Goal: Information Seeking & Learning: Learn about a topic

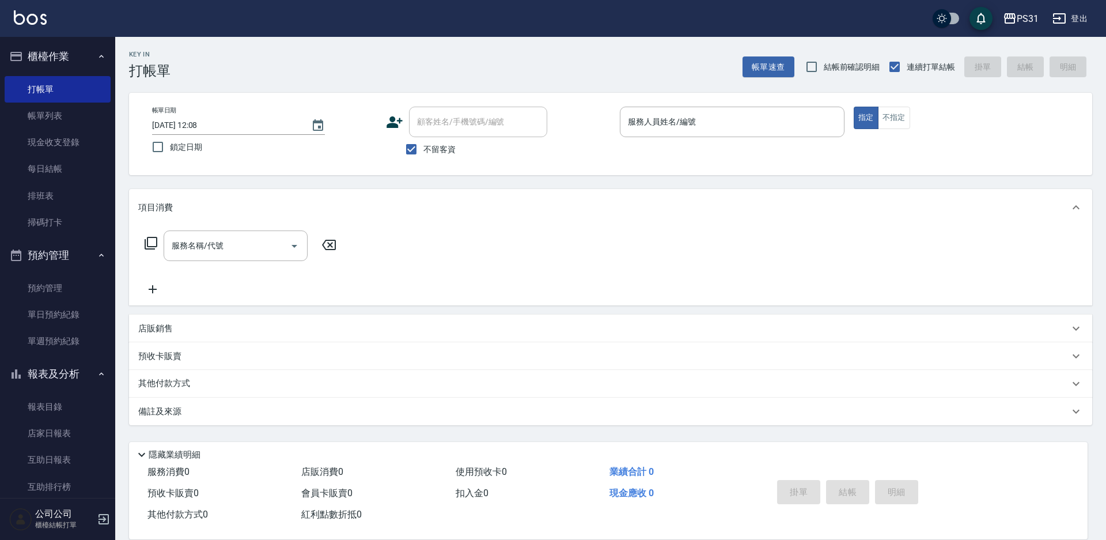
scroll to position [139, 0]
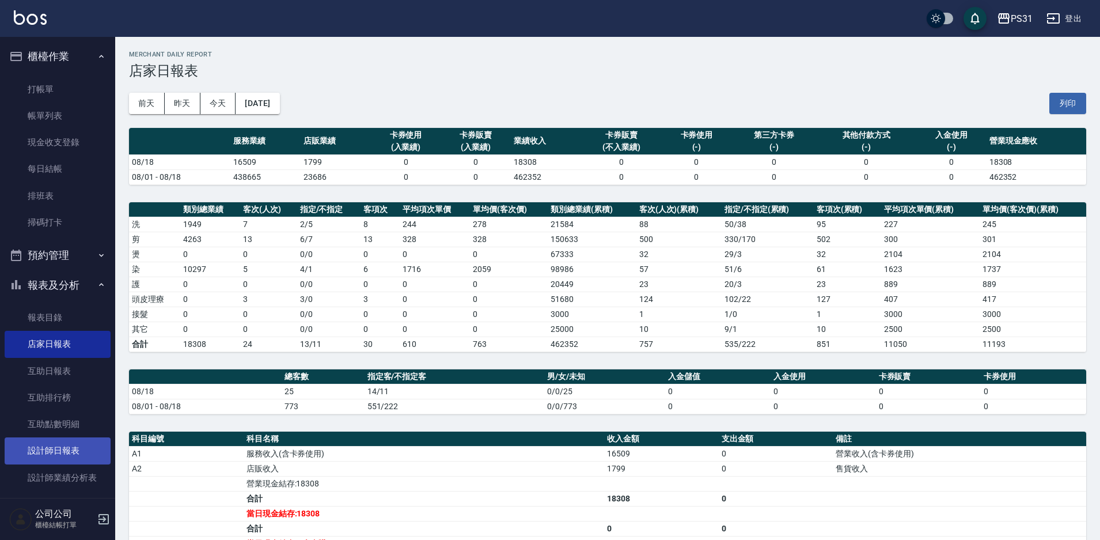
click at [75, 451] on link "設計師日報表" at bounding box center [58, 450] width 106 height 26
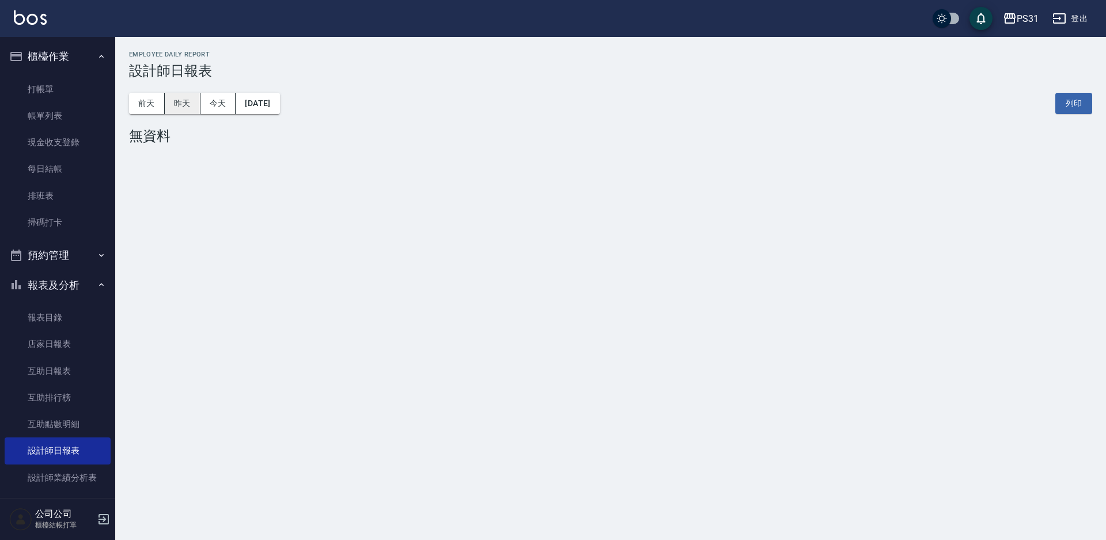
click at [189, 104] on button "昨天" at bounding box center [183, 103] width 36 height 21
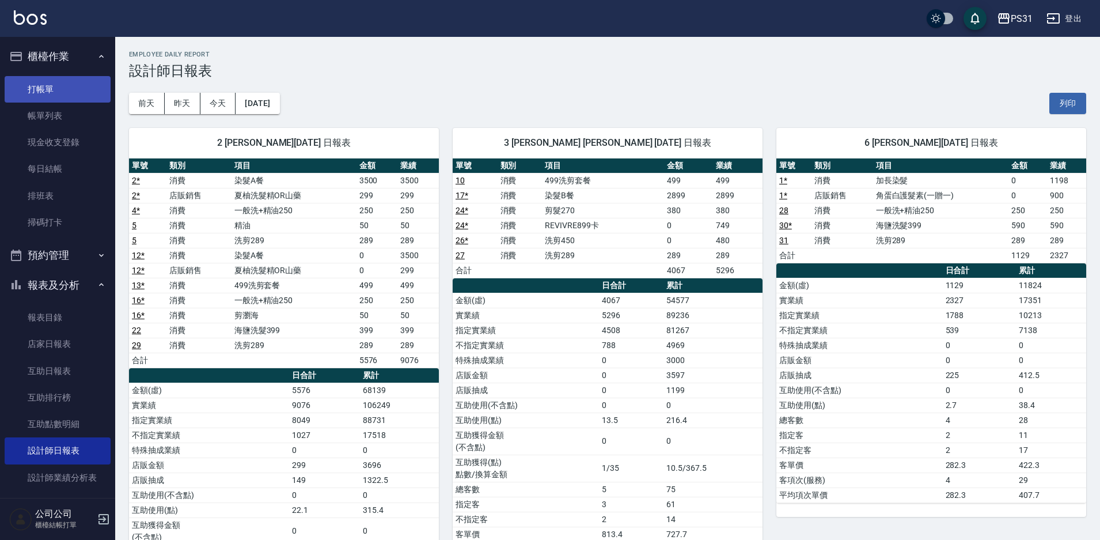
click at [24, 84] on link "打帳單" at bounding box center [58, 89] width 106 height 26
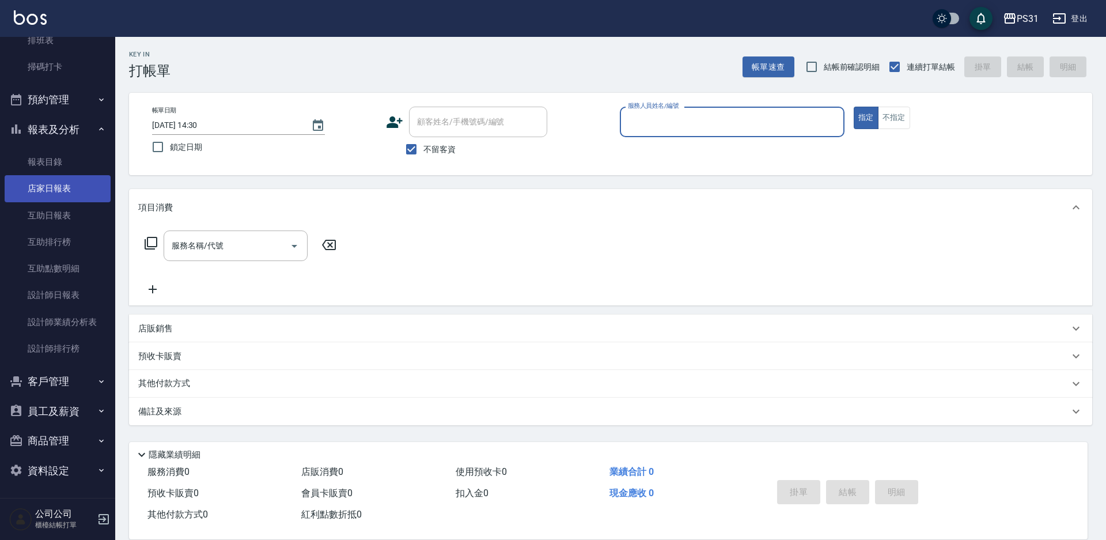
scroll to position [157, 0]
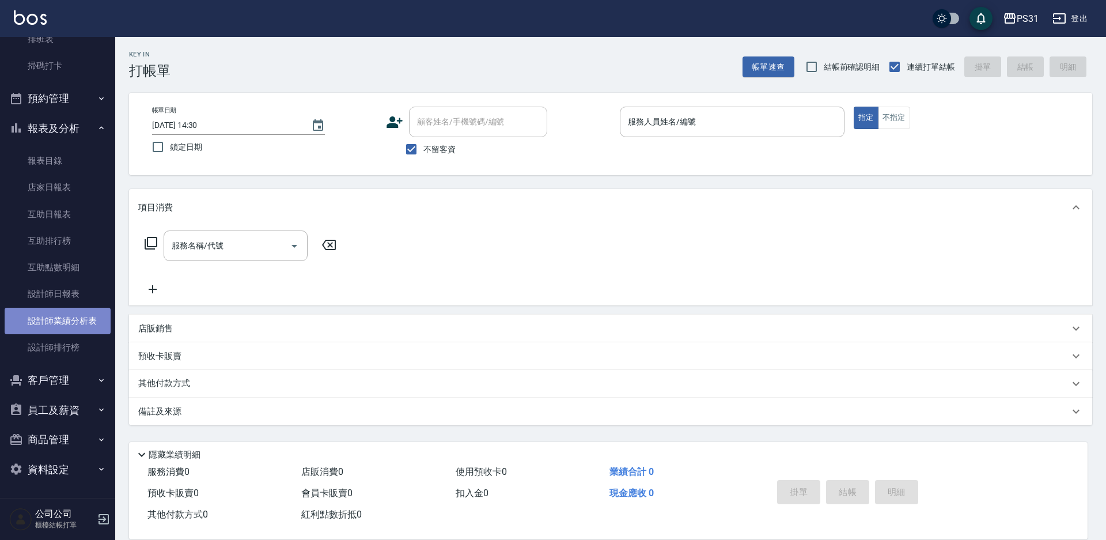
click at [77, 312] on link "設計師業績分析表" at bounding box center [58, 320] width 106 height 26
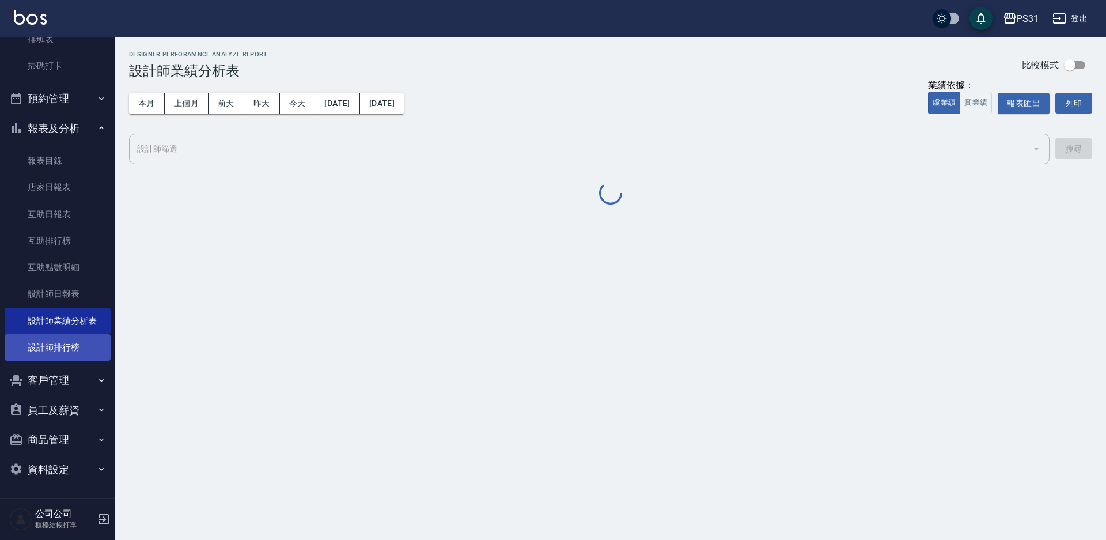
click at [78, 339] on link "設計師排行榜" at bounding box center [58, 347] width 106 height 26
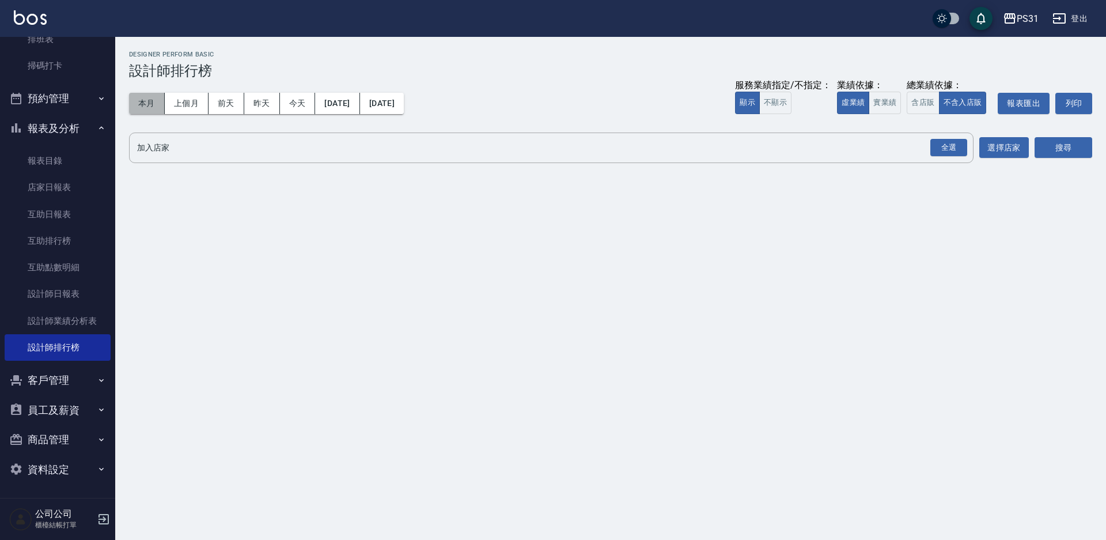
click at [133, 101] on button "本月" at bounding box center [147, 103] width 36 height 21
click at [892, 101] on button "實業績" at bounding box center [884, 103] width 32 height 22
click at [881, 145] on input "加入店家" at bounding box center [542, 148] width 816 height 20
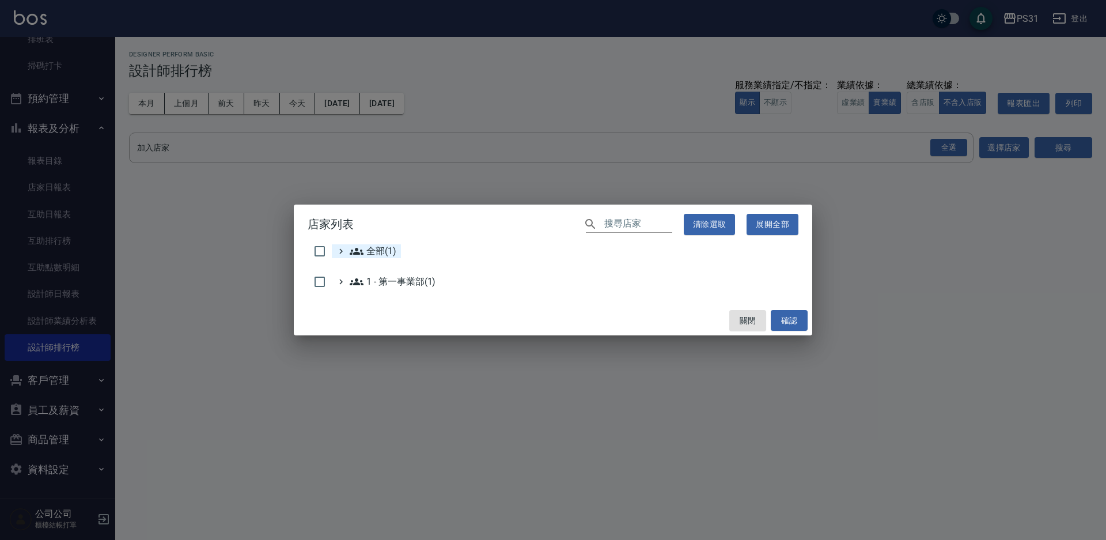
click at [361, 251] on icon at bounding box center [357, 251] width 14 height 7
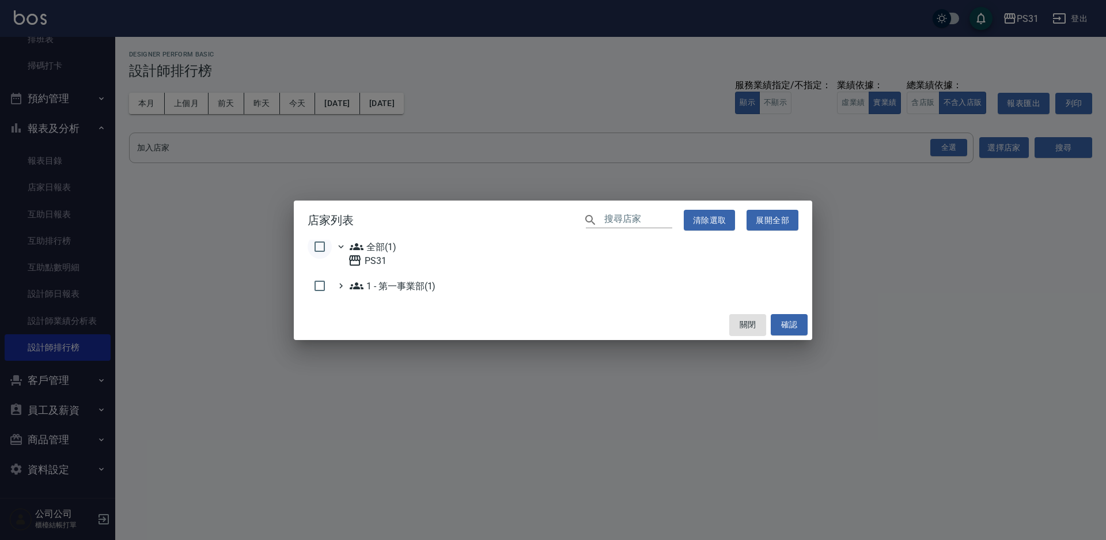
click at [316, 241] on input "checkbox" at bounding box center [319, 246] width 24 height 24
checkbox input "true"
click at [789, 317] on button "確認" at bounding box center [788, 324] width 37 height 21
checkbox input "false"
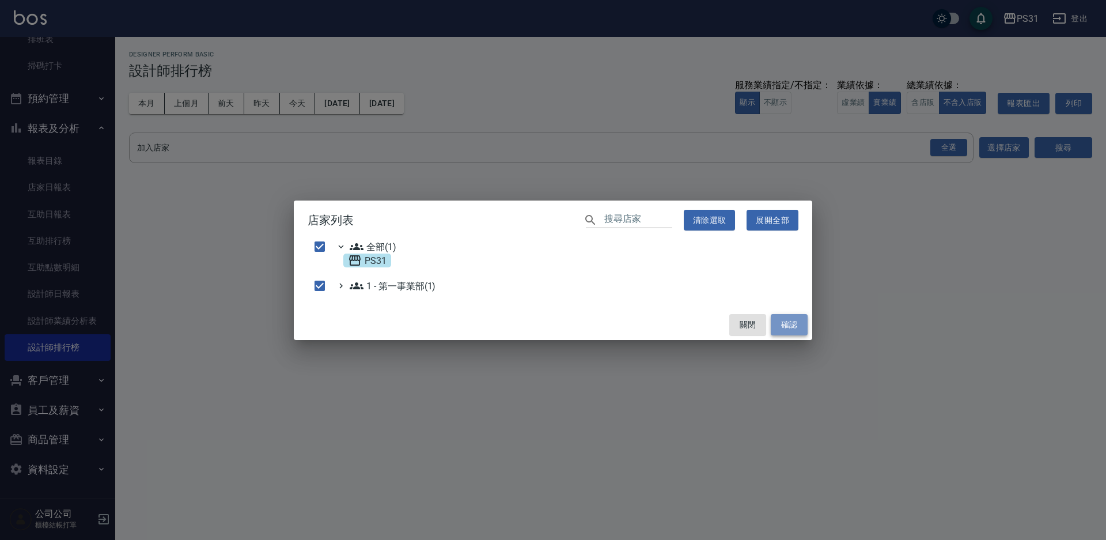
checkbox input "false"
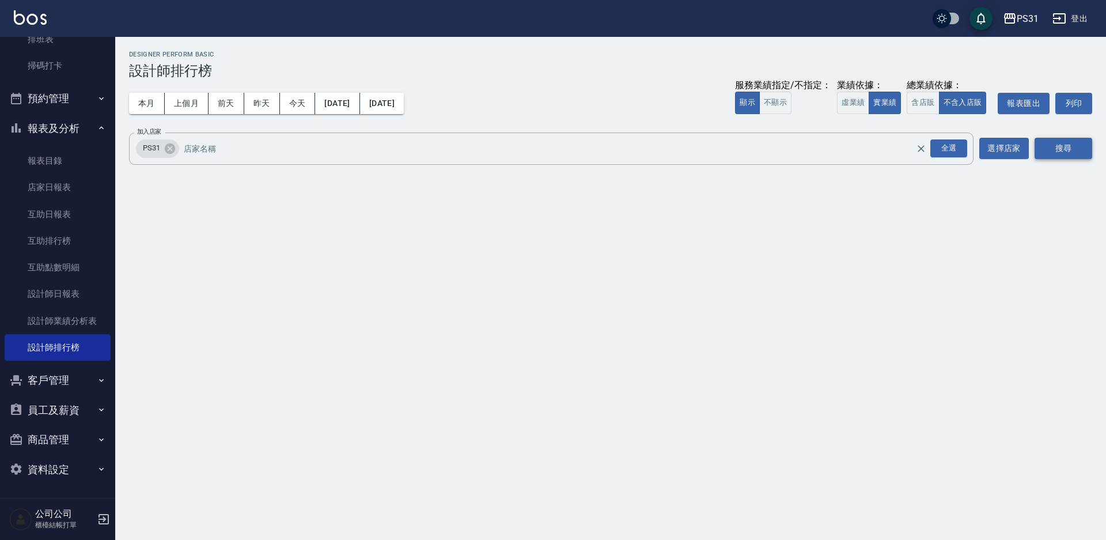
click at [1064, 144] on button "搜尋" at bounding box center [1063, 148] width 58 height 21
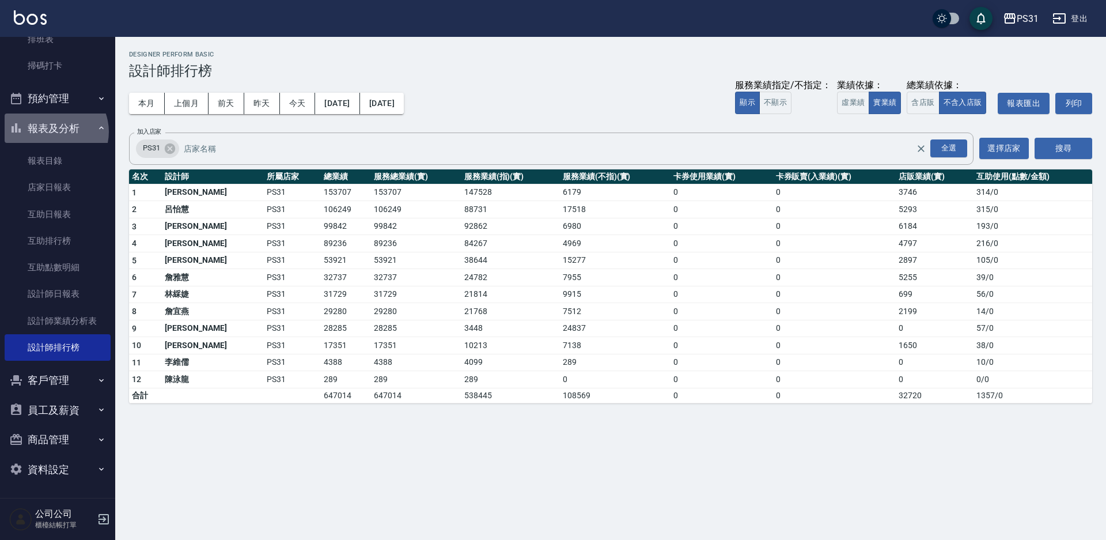
click at [53, 131] on button "報表及分析" at bounding box center [58, 128] width 106 height 30
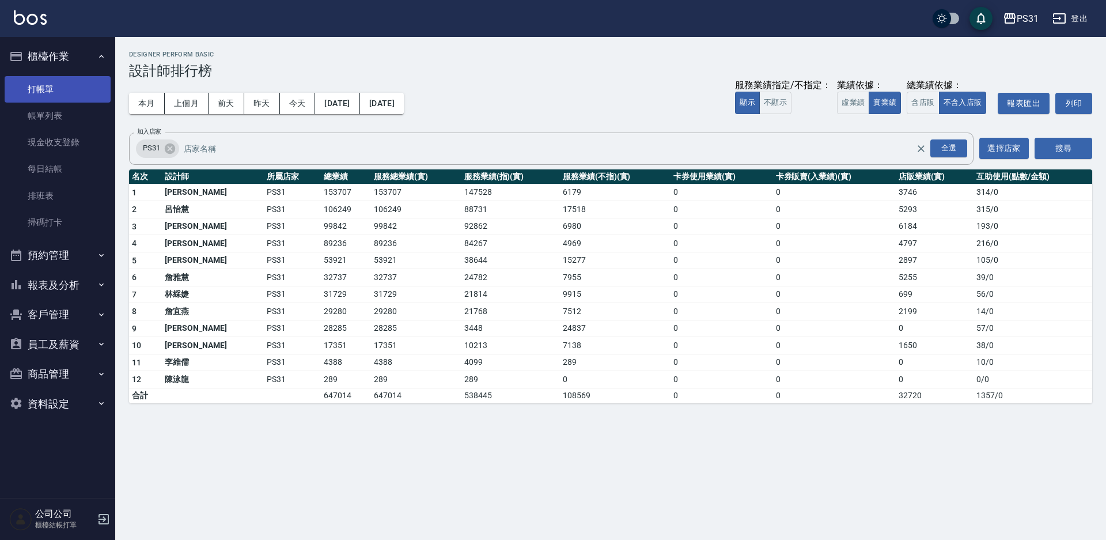
click at [54, 92] on link "打帳單" at bounding box center [58, 89] width 106 height 26
